Goal: Task Accomplishment & Management: Complete application form

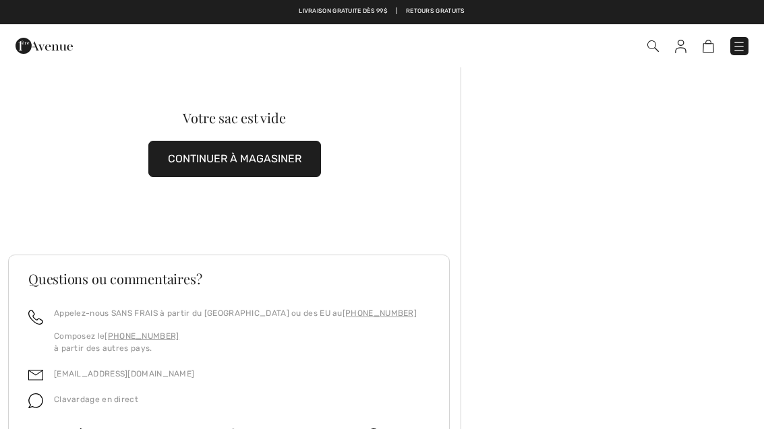
click at [657, 43] on img at bounding box center [652, 45] width 11 height 11
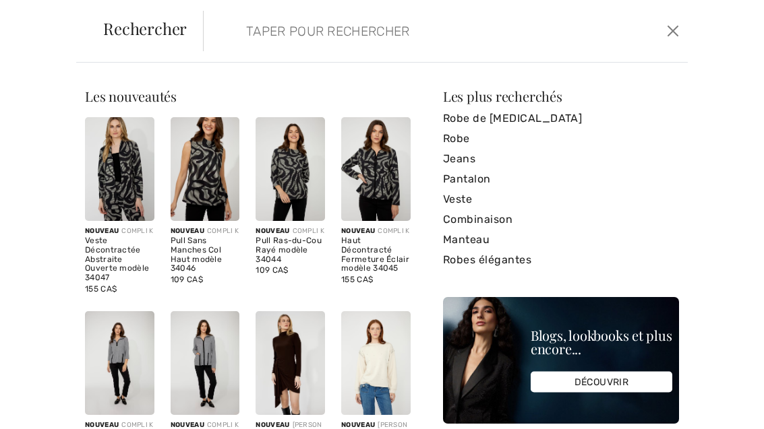
click at [322, 21] on input "search" at bounding box center [396, 31] width 320 height 40
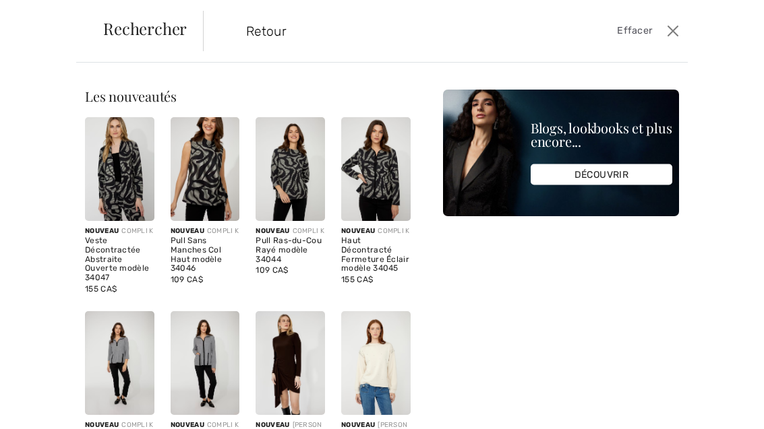
type input "Retour"
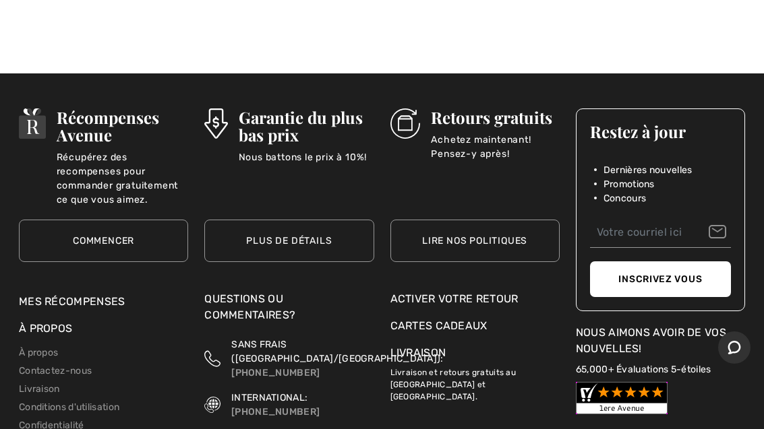
scroll to position [311, 0]
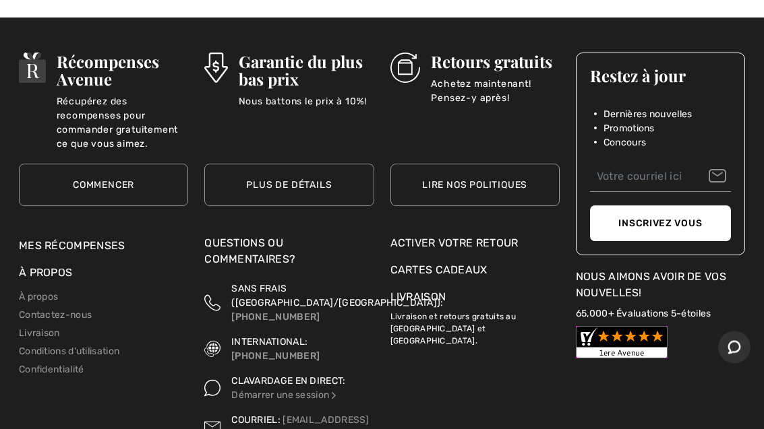
click at [503, 249] on div "Activer votre retour" at bounding box center [474, 244] width 169 height 16
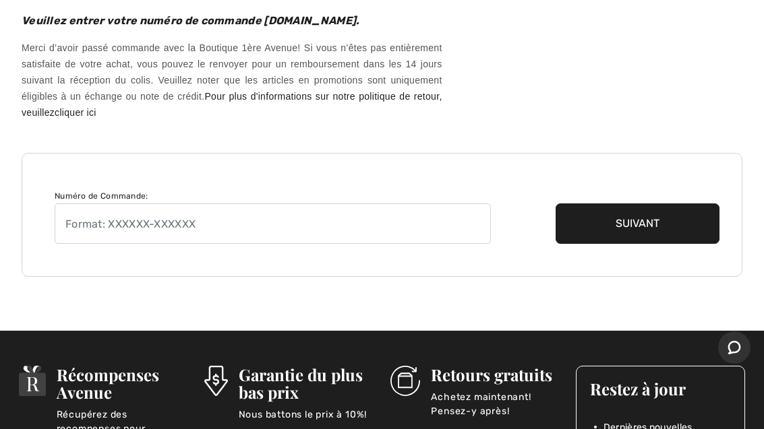
scroll to position [135, 0]
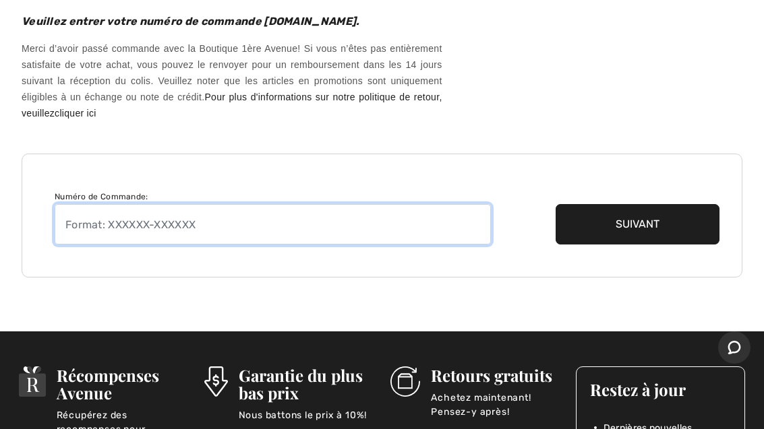
click at [235, 229] on input "text" at bounding box center [273, 224] width 436 height 40
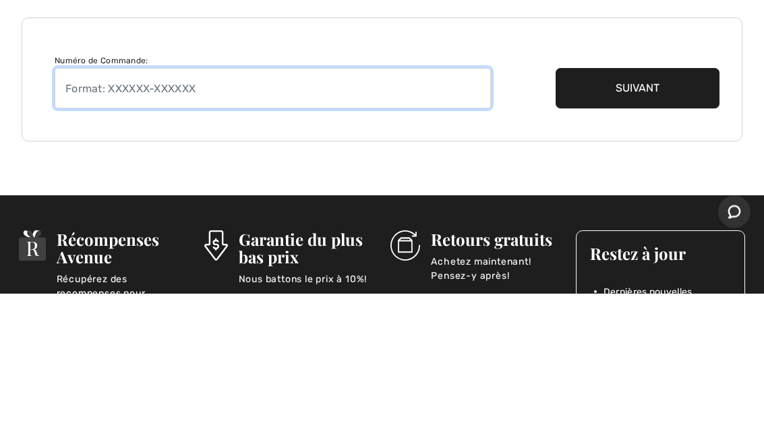
paste input "250921-1397744"
type input "250921-1397744"
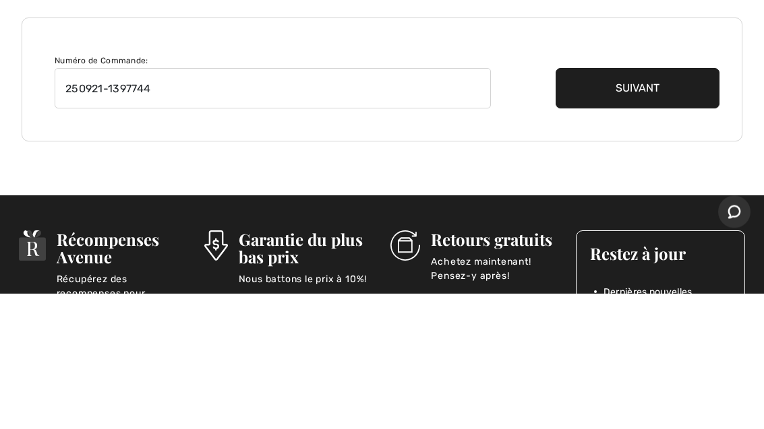
click at [648, 204] on button "Suivant" at bounding box center [637, 224] width 164 height 40
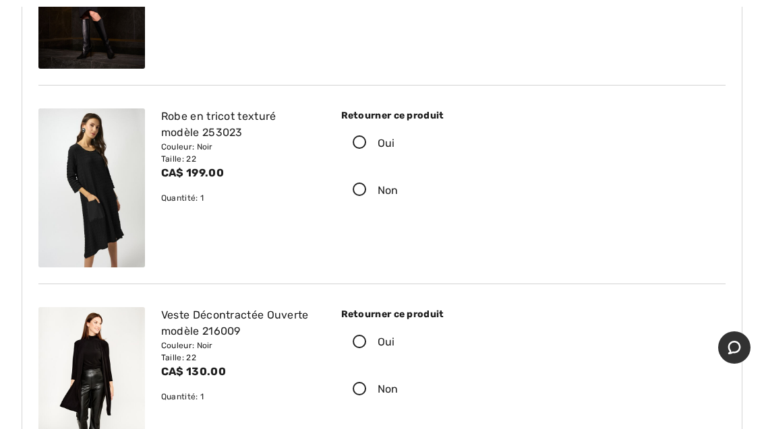
click at [357, 145] on icon at bounding box center [360, 143] width 36 height 14
click at [395, 145] on input "Oui" at bounding box center [399, 143] width 9 height 40
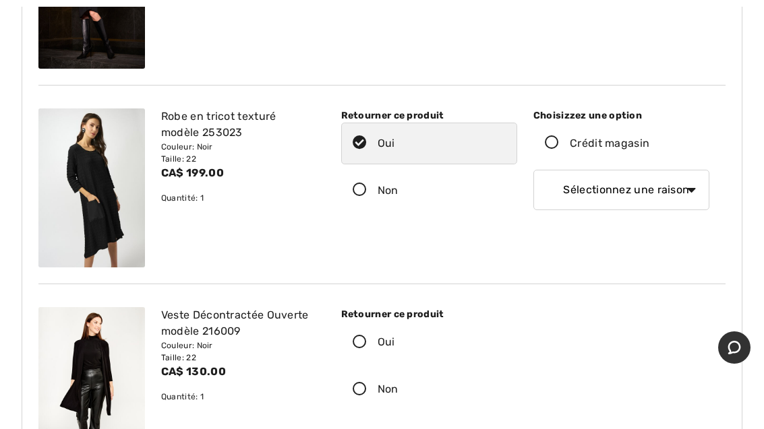
click at [686, 186] on select "Sélectionnez une raison Mauvaise taille/article reçu Ma commande est arrivée tr…" at bounding box center [621, 190] width 176 height 40
select select "1"
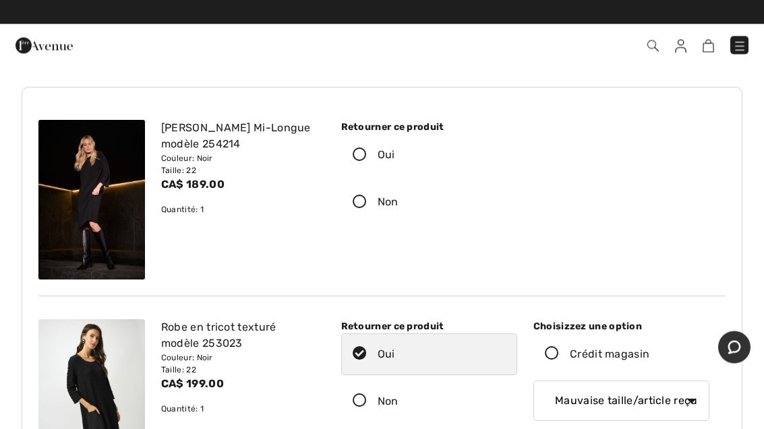
scroll to position [60, 0]
click at [353, 153] on icon at bounding box center [360, 155] width 36 height 14
click at [395, 153] on input "Oui" at bounding box center [399, 155] width 9 height 40
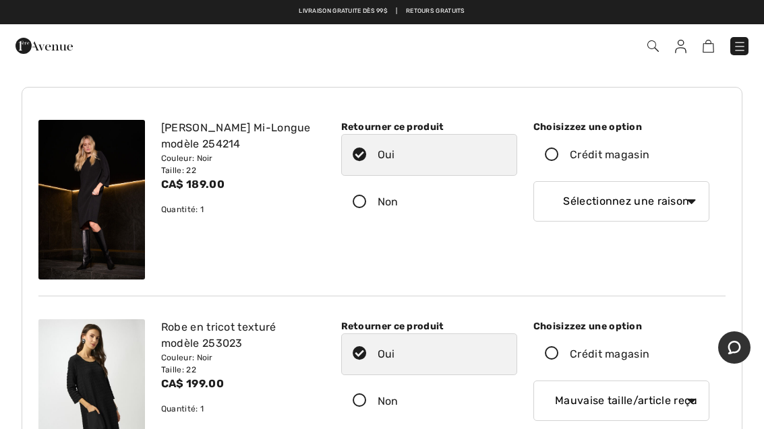
click at [626, 125] on div "Choisizzez une option" at bounding box center [621, 127] width 176 height 14
click at [593, 135] on label "Crédit magasin" at bounding box center [621, 155] width 176 height 42
click at [649, 135] on input "Crédit magasin" at bounding box center [653, 155] width 9 height 40
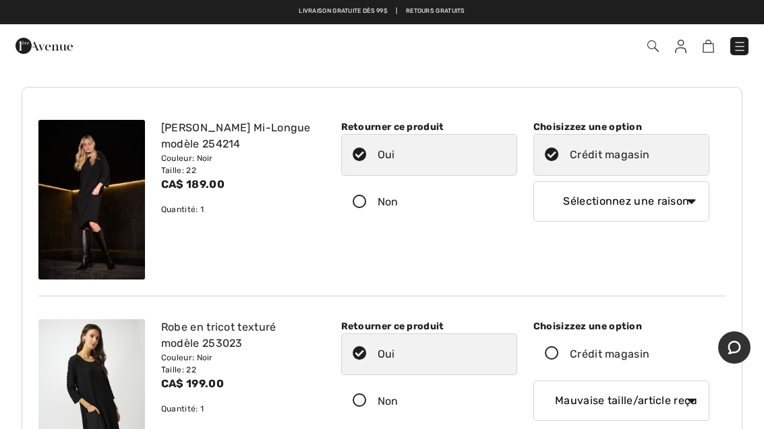
click at [552, 150] on icon at bounding box center [552, 155] width 36 height 14
click at [649, 150] on input "Crédit magasin" at bounding box center [653, 155] width 9 height 40
click at [551, 164] on label "Crédit magasin" at bounding box center [621, 155] width 176 height 42
click at [649, 164] on input "Crédit magasin" at bounding box center [653, 155] width 9 height 40
click at [551, 154] on icon at bounding box center [552, 155] width 36 height 14
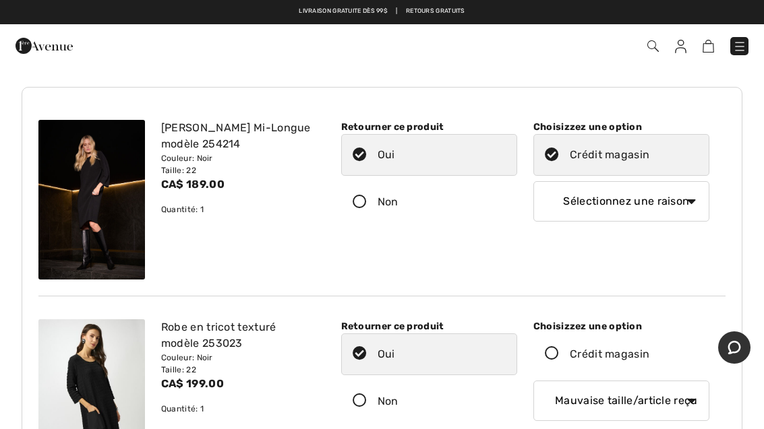
click at [649, 154] on input "Crédit magasin" at bounding box center [653, 155] width 9 height 40
click at [627, 127] on div "Choisizzez une option" at bounding box center [621, 127] width 176 height 14
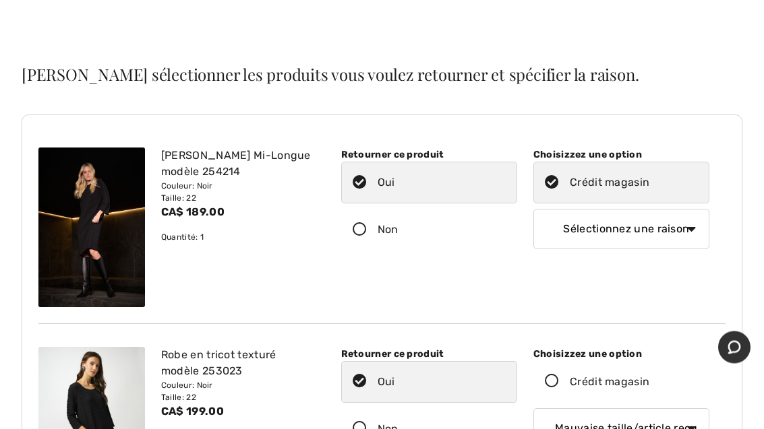
scroll to position [0, 0]
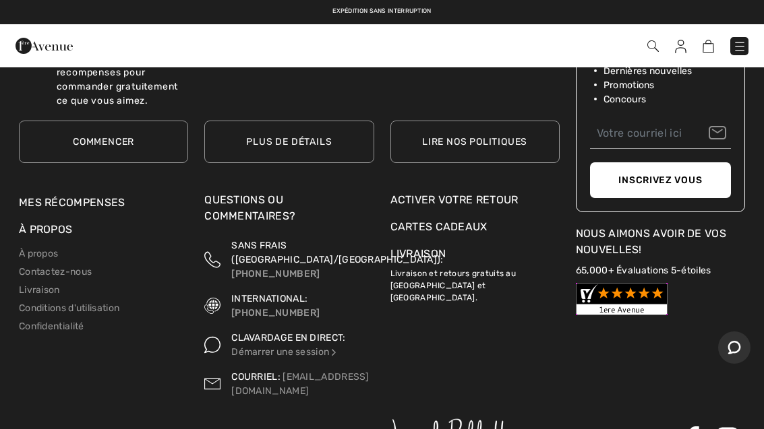
click at [504, 198] on div "Activer votre retour" at bounding box center [474, 200] width 169 height 16
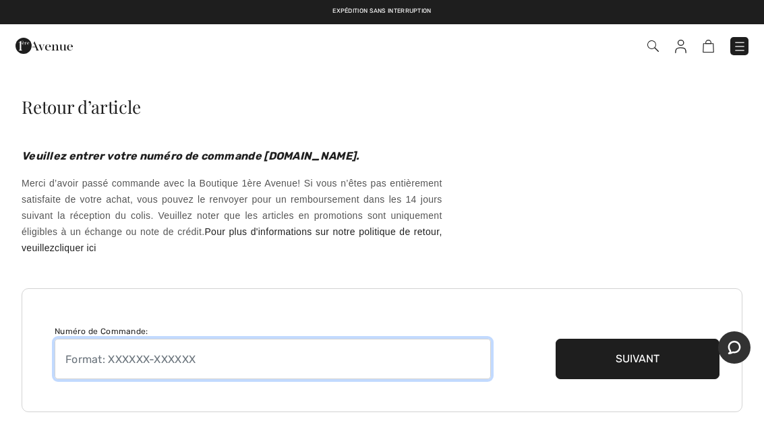
click at [211, 361] on input "text" at bounding box center [273, 359] width 436 height 40
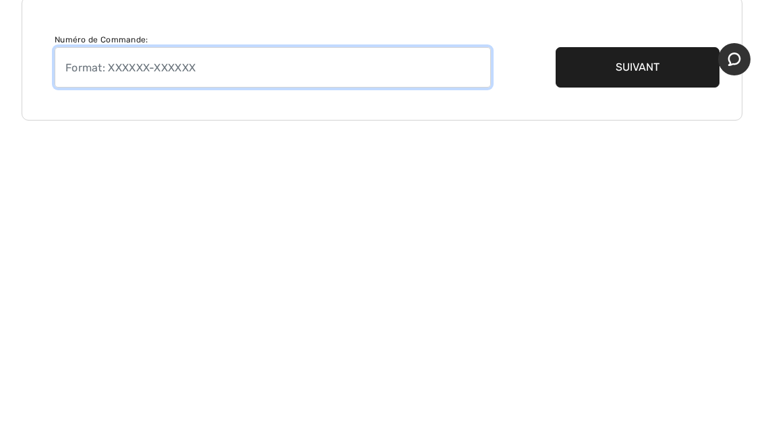
paste input "250921-1397744"
type input "250921-1397744"
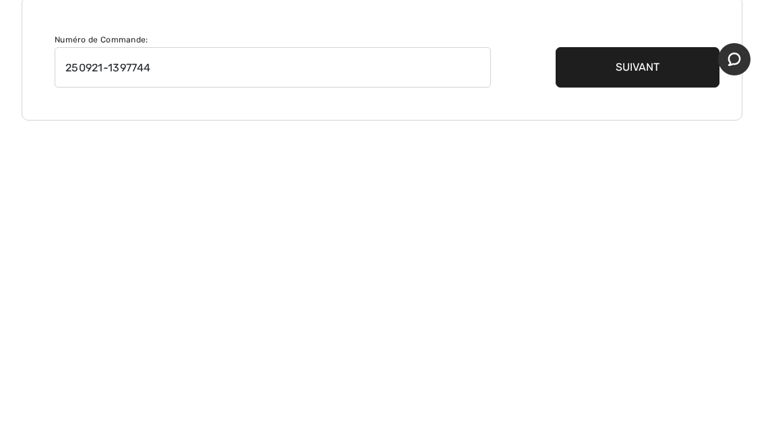
click at [638, 336] on button "Suivant" at bounding box center [637, 356] width 164 height 40
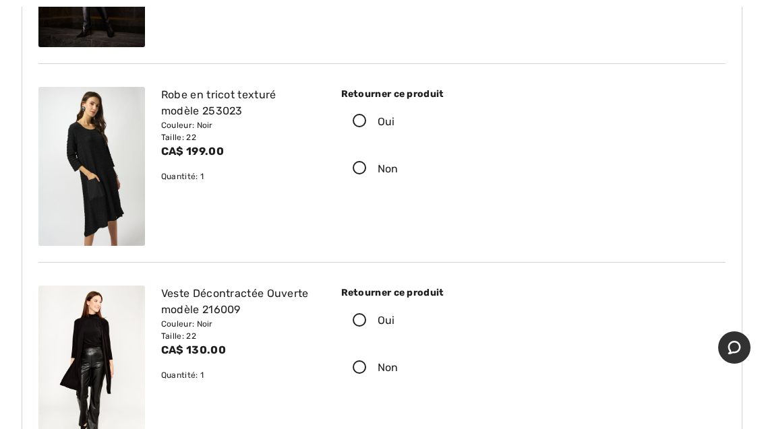
click at [363, 123] on icon at bounding box center [360, 122] width 36 height 14
click at [395, 123] on input "Oui" at bounding box center [399, 122] width 9 height 40
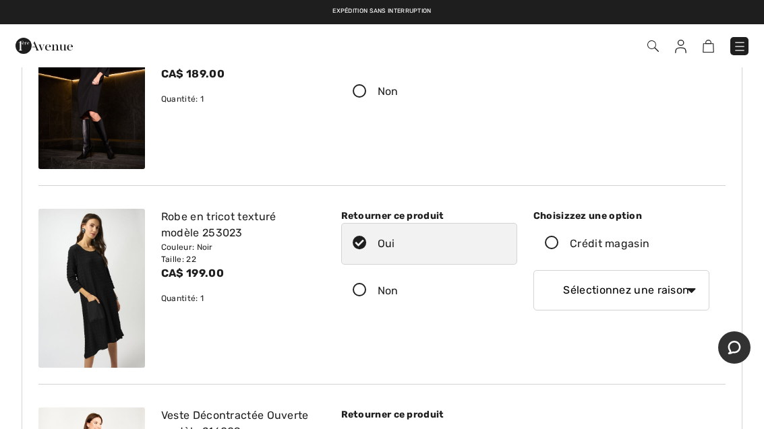
scroll to position [111, 0]
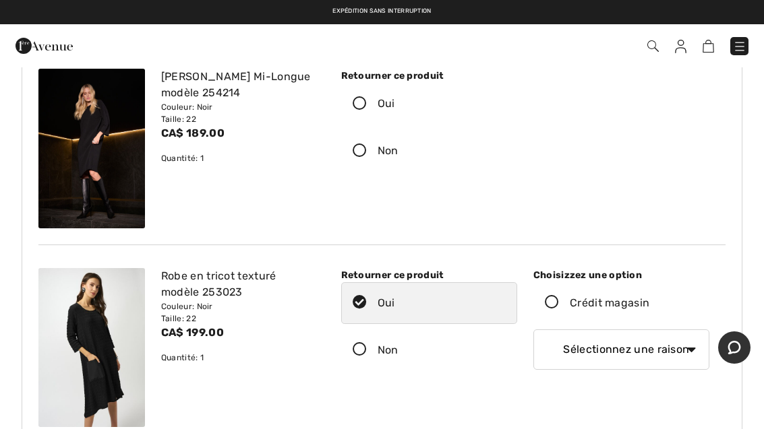
click at [361, 104] on icon at bounding box center [360, 104] width 36 height 14
click at [395, 104] on input "Oui" at bounding box center [399, 104] width 9 height 40
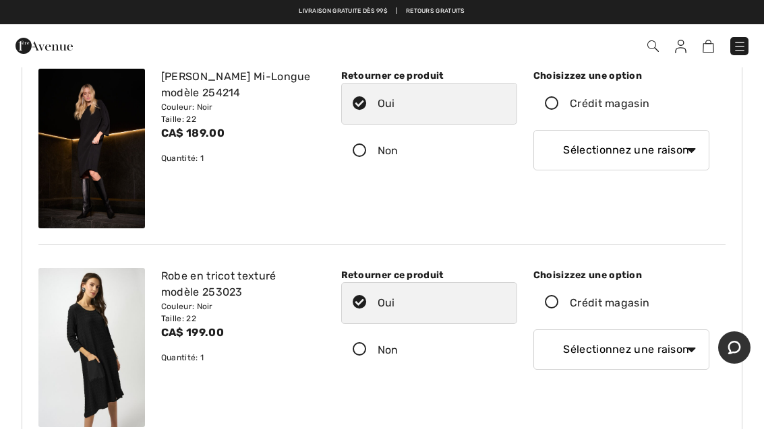
click at [699, 162] on select "Sélectionnez une raison Mauvaise taille/article reçu Ma commande est arrivée tr…" at bounding box center [621, 150] width 176 height 40
select select "1"
click at [688, 349] on select "Sélectionnez une raison Mauvaise taille/article reçu Ma commande est arrivée tr…" at bounding box center [621, 350] width 176 height 40
select select "1"
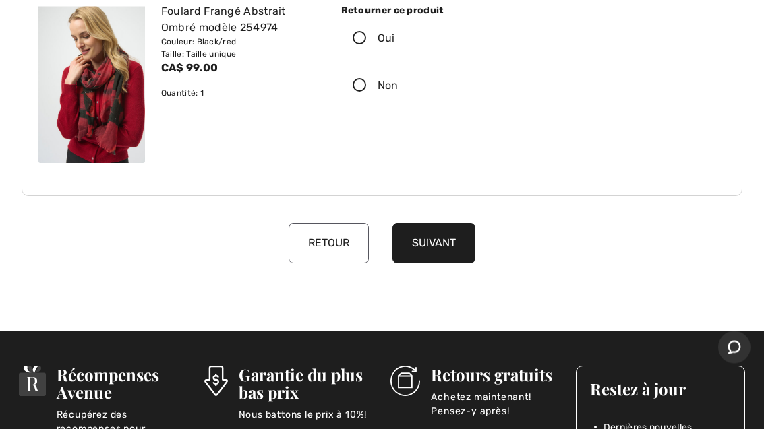
scroll to position [974, 0]
click at [445, 233] on button "Suivant" at bounding box center [433, 243] width 83 height 40
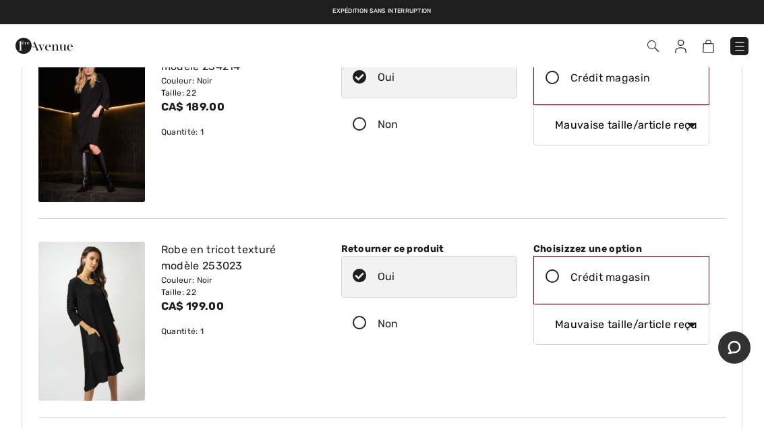
scroll to position [0, 0]
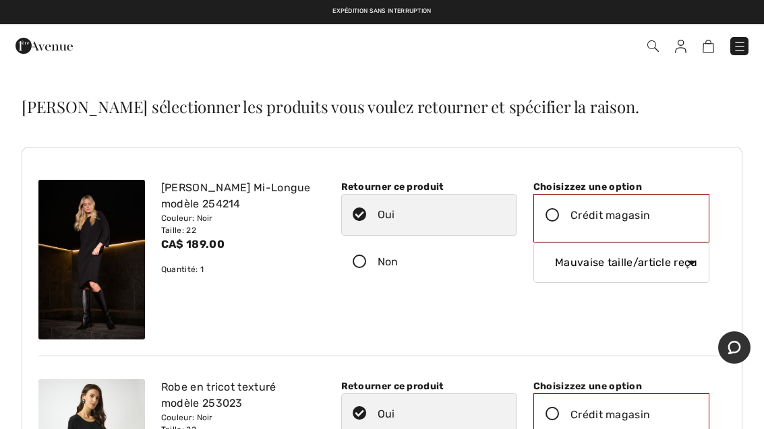
click at [208, 212] on div "[PERSON_NAME] Mi-Longue modèle 254214" at bounding box center [239, 196] width 156 height 32
click at [733, 47] on img at bounding box center [739, 46] width 13 height 13
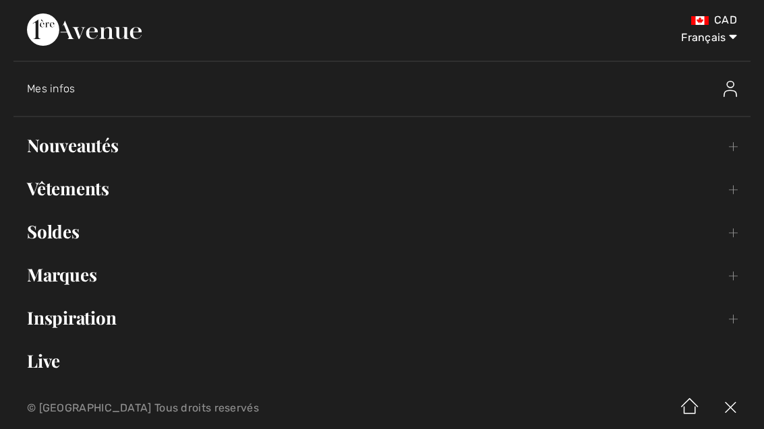
click at [98, 189] on link "Vêtements Toggle submenu" at bounding box center [381, 189] width 737 height 30
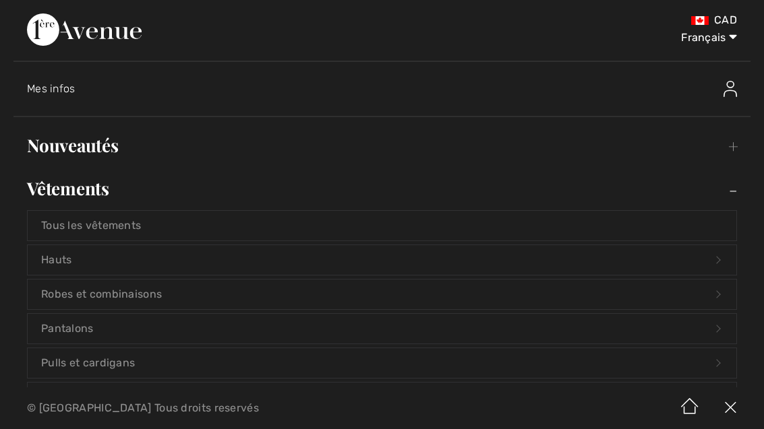
click at [149, 301] on link "Robes et combinaisons Open submenu" at bounding box center [382, 295] width 708 height 30
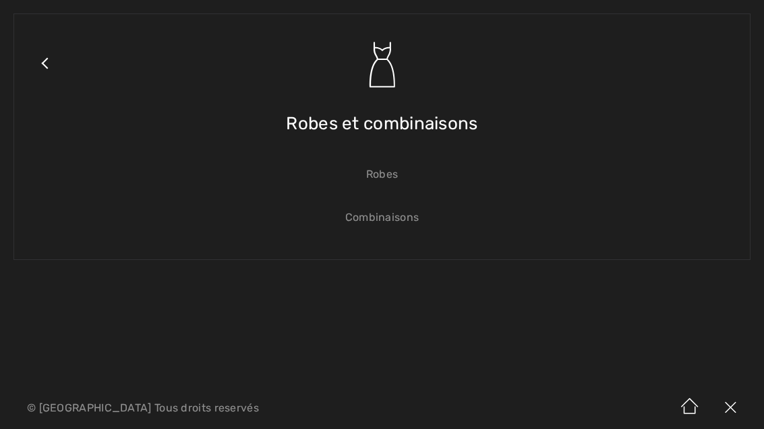
click at [383, 175] on link "Robes" at bounding box center [382, 175] width 708 height 30
click at [384, 175] on link "Robes" at bounding box center [382, 175] width 708 height 30
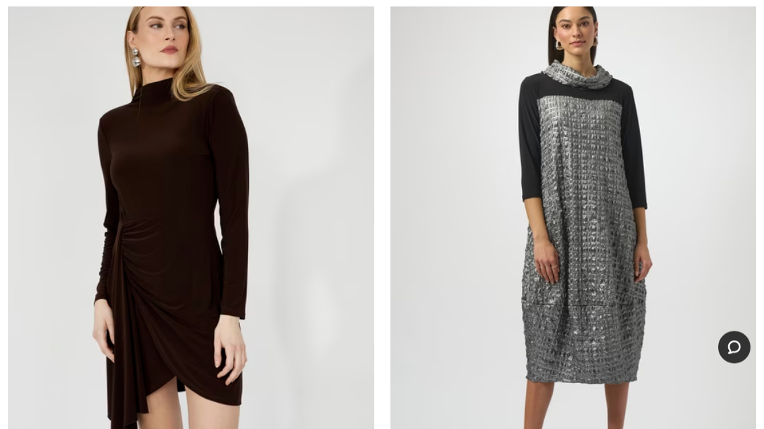
scroll to position [196, 0]
